Goal: Entertainment & Leisure: Consume media (video, audio)

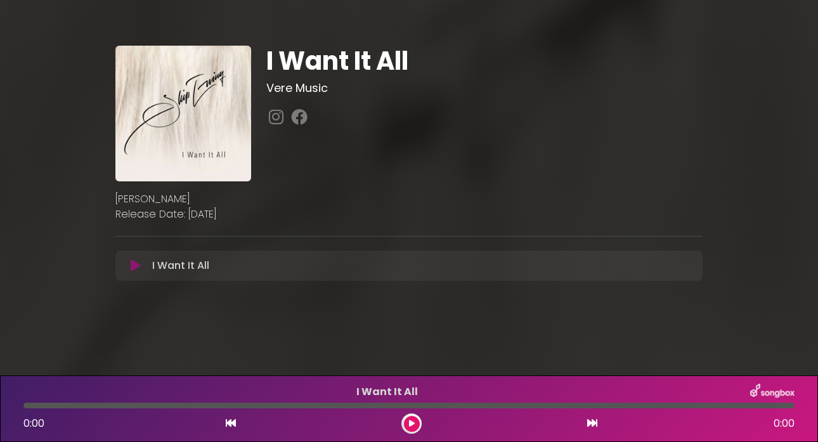
click at [134, 267] on icon at bounding box center [136, 265] width 10 height 13
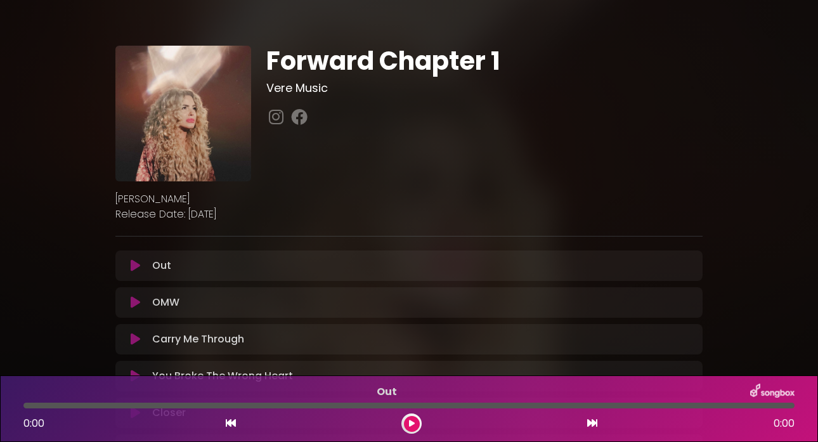
click at [133, 265] on icon at bounding box center [136, 265] width 10 height 13
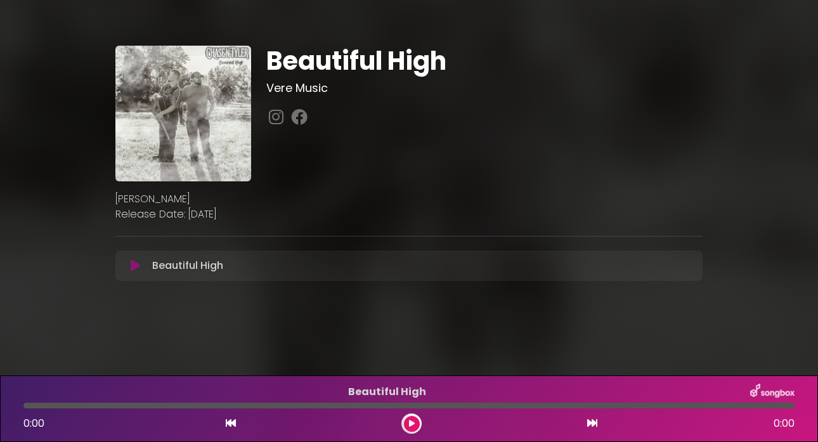
click at [133, 271] on icon at bounding box center [136, 265] width 10 height 13
